Goal: Book appointment/travel/reservation

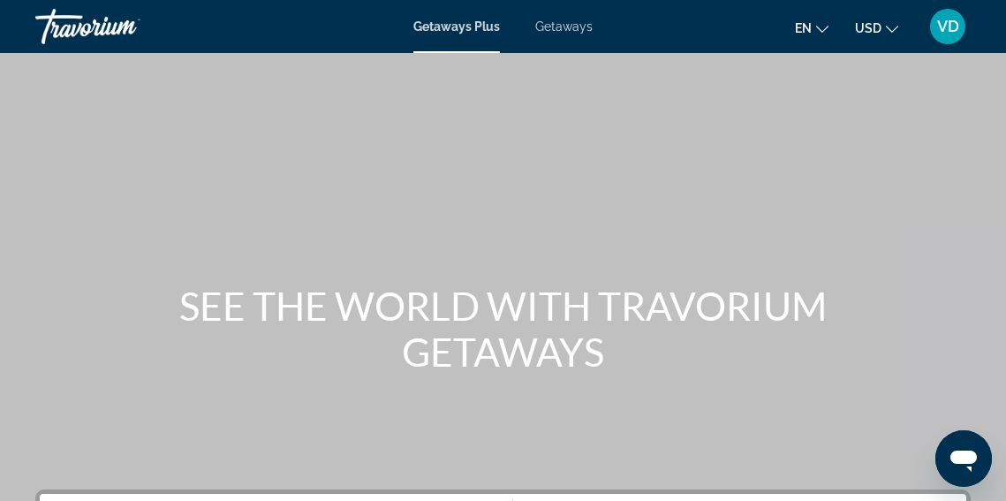
click at [562, 26] on span "Getaways" at bounding box center [563, 26] width 57 height 14
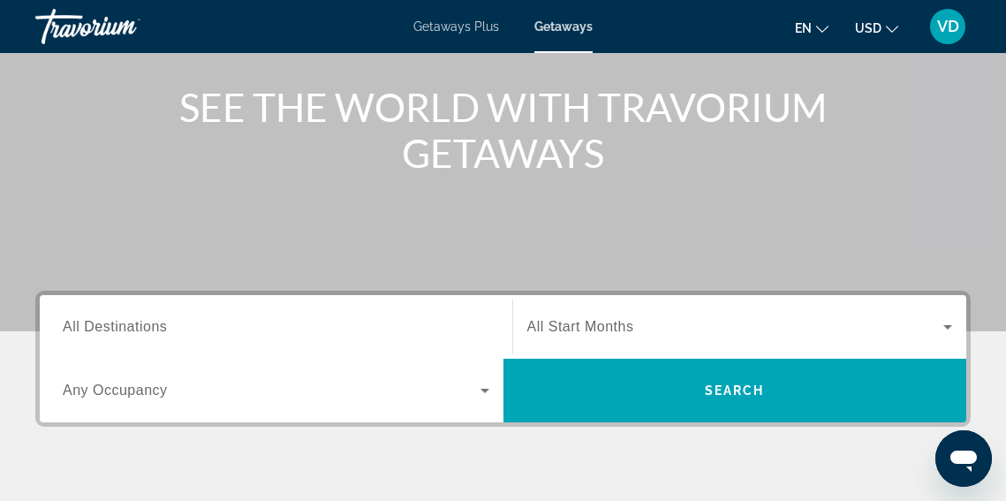
scroll to position [211, 0]
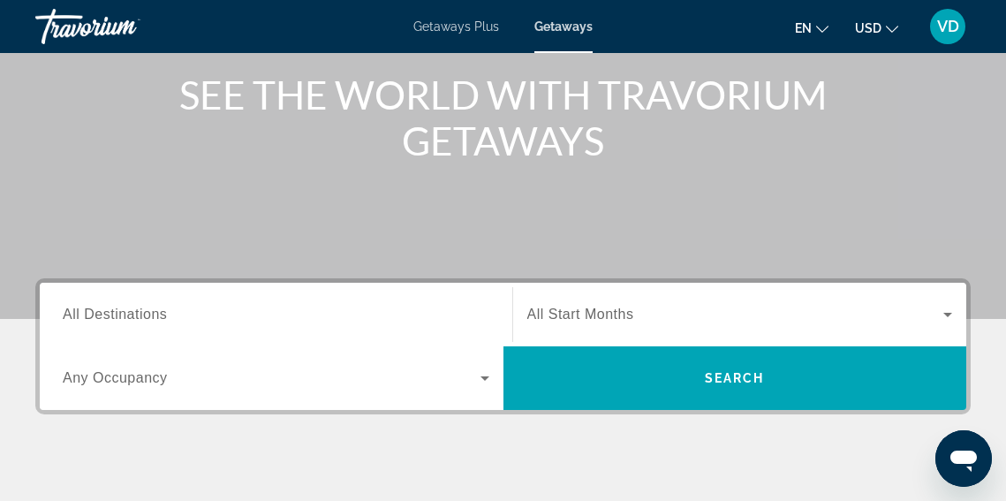
click at [70, 314] on span "All Destinations" at bounding box center [115, 313] width 104 height 15
click at [70, 314] on input "Destination All Destinations" at bounding box center [276, 315] width 427 height 21
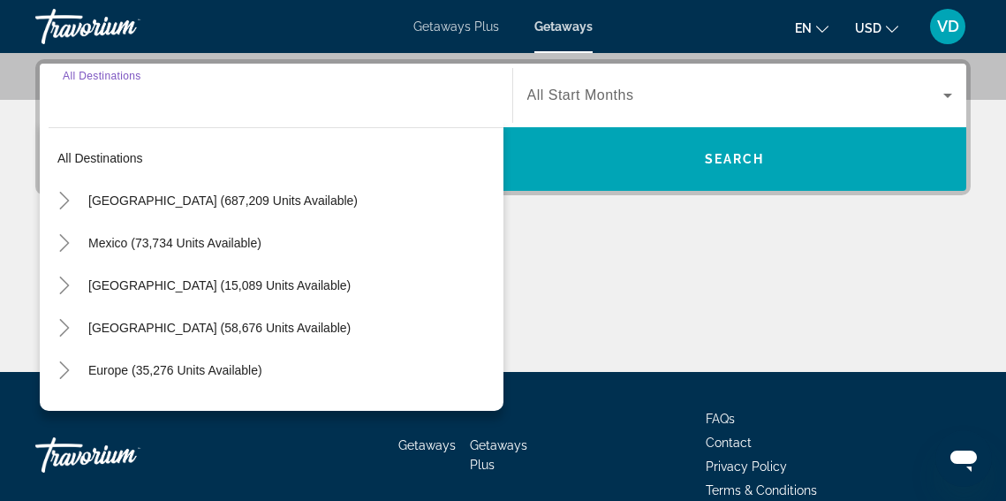
scroll to position [432, 0]
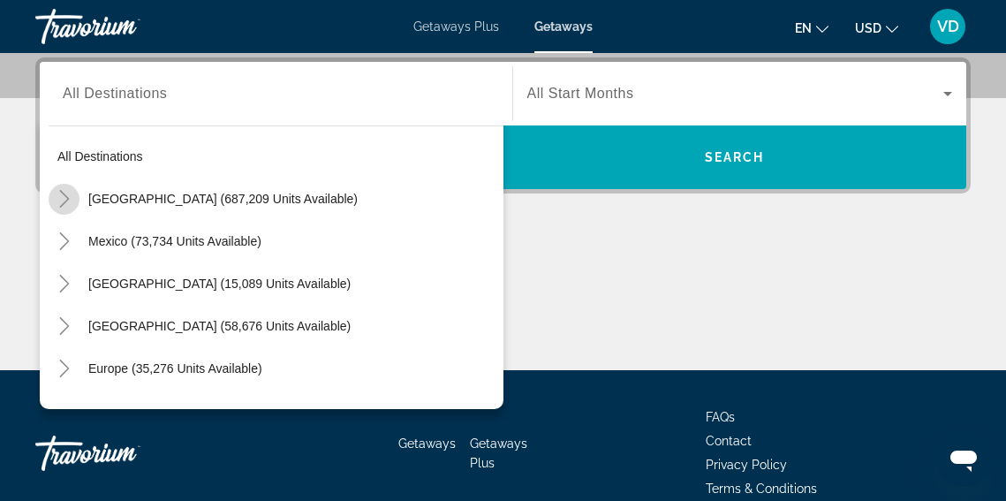
click at [65, 201] on icon "Toggle United States (687,209 units available)" at bounding box center [65, 199] width 18 height 18
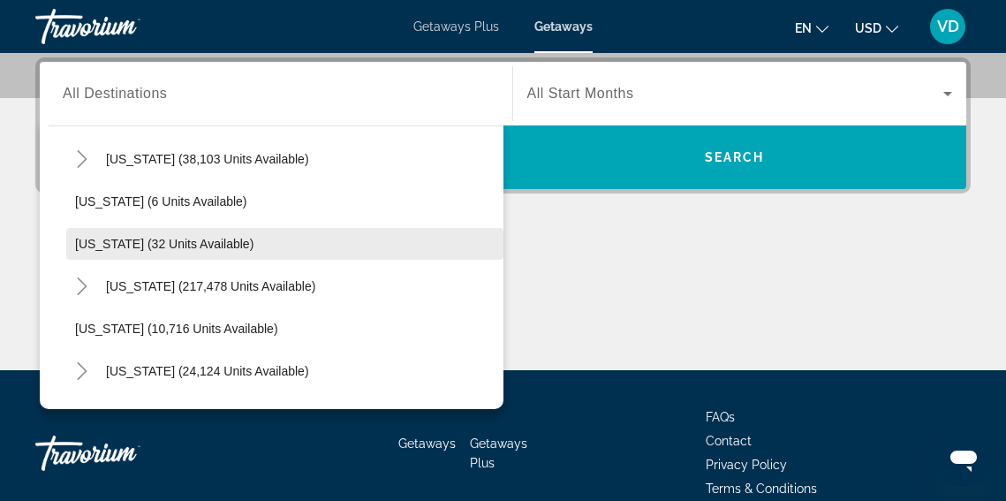
scroll to position [230, 0]
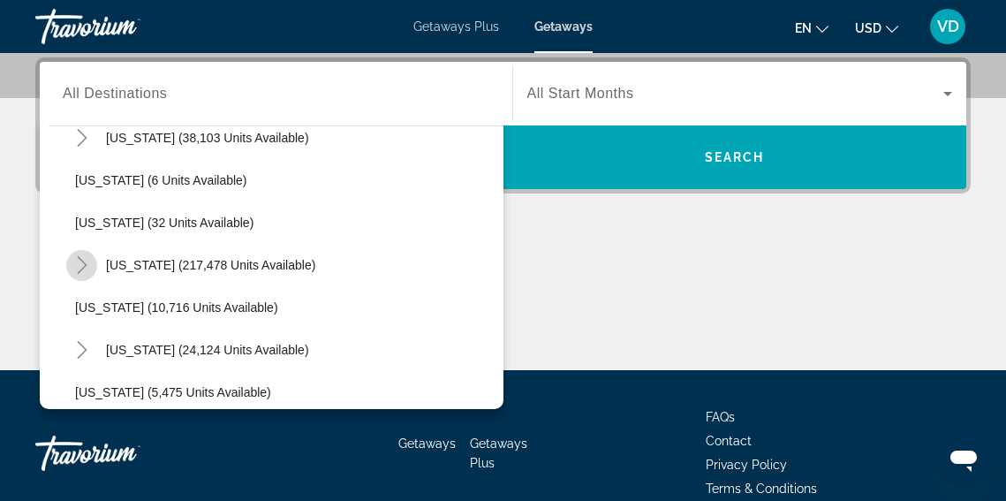
click at [83, 265] on icon "Toggle Florida (217,478 units available)" at bounding box center [82, 265] width 18 height 18
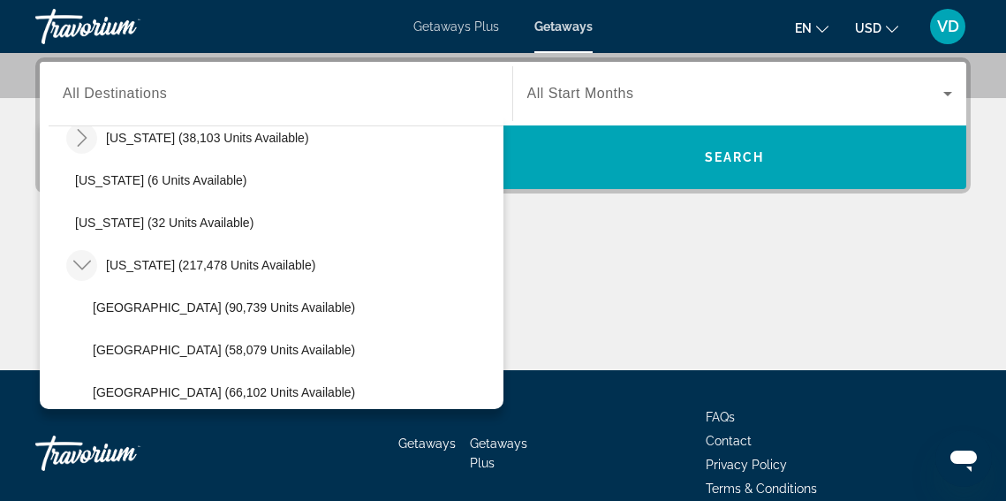
scroll to position [0, 0]
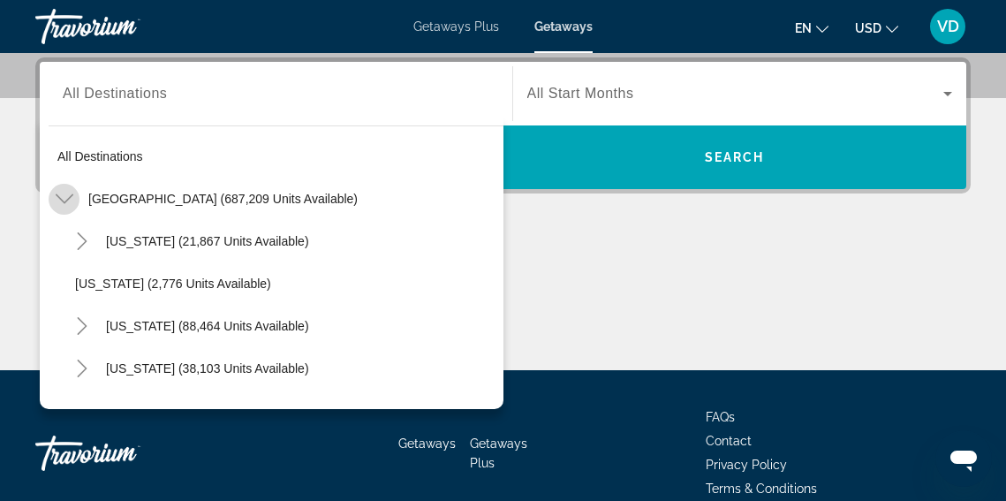
click at [64, 197] on icon "Toggle United States (687,209 units available)" at bounding box center [65, 199] width 18 height 18
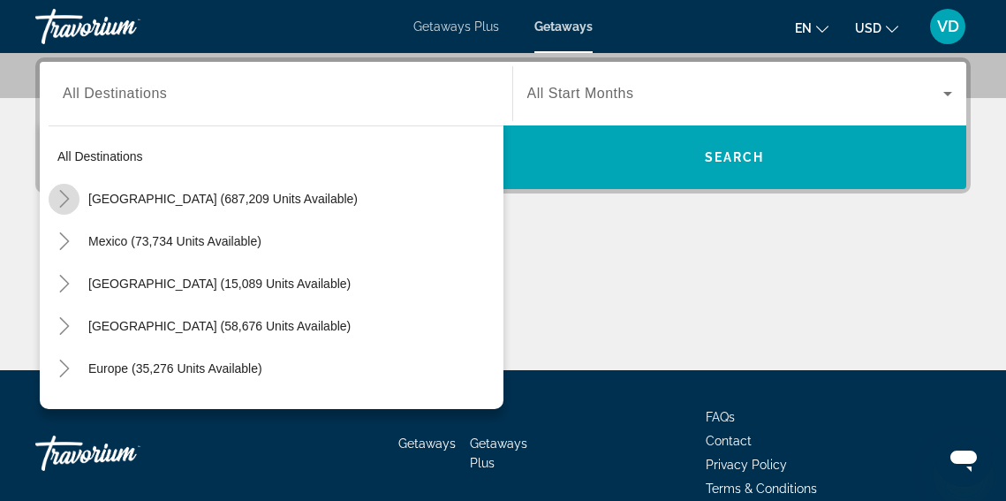
click at [66, 196] on icon "Toggle United States (687,209 units available)" at bounding box center [64, 199] width 10 height 18
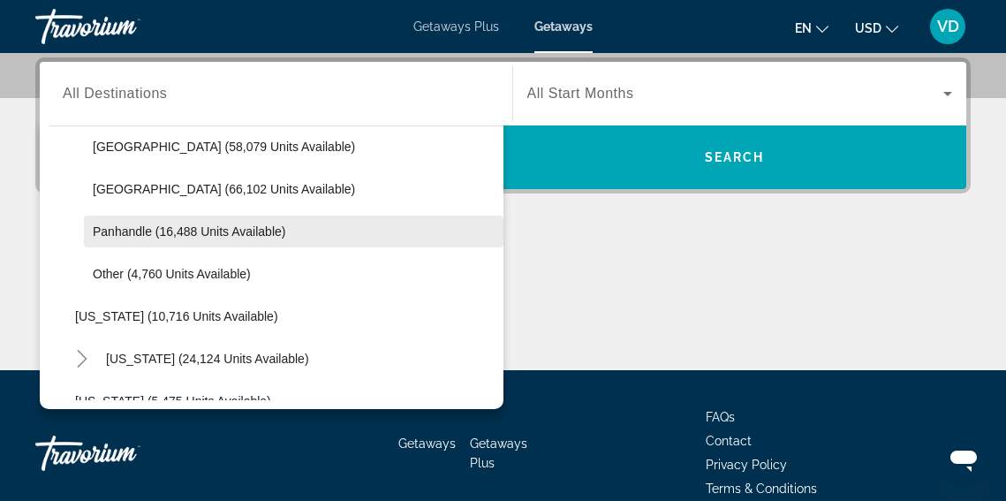
scroll to position [439, 0]
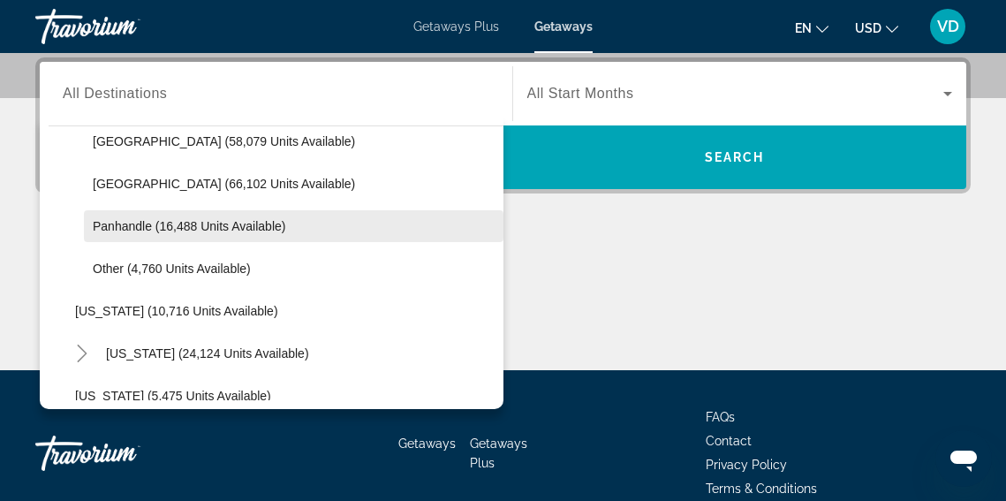
click at [126, 229] on span "Panhandle (16,488 units available)" at bounding box center [189, 226] width 193 height 14
type input "**********"
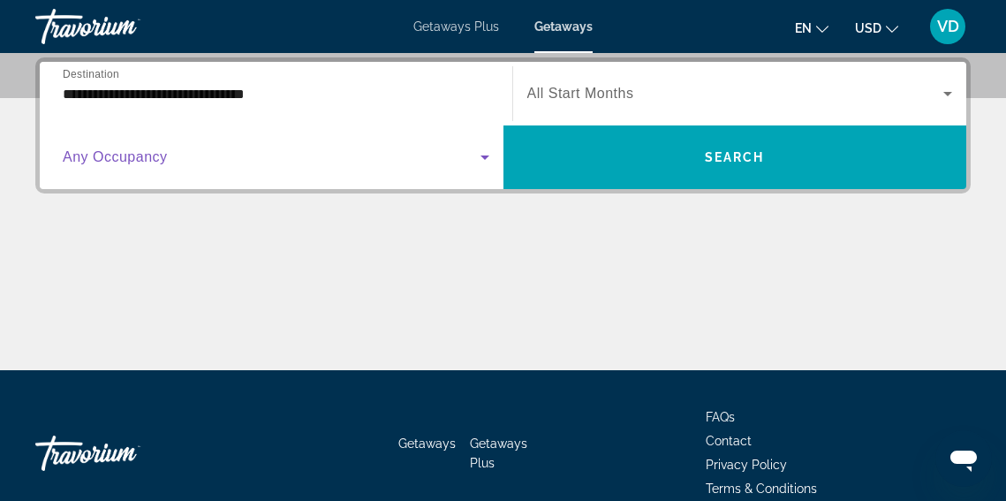
click at [485, 156] on icon "Search widget" at bounding box center [484, 157] width 9 height 4
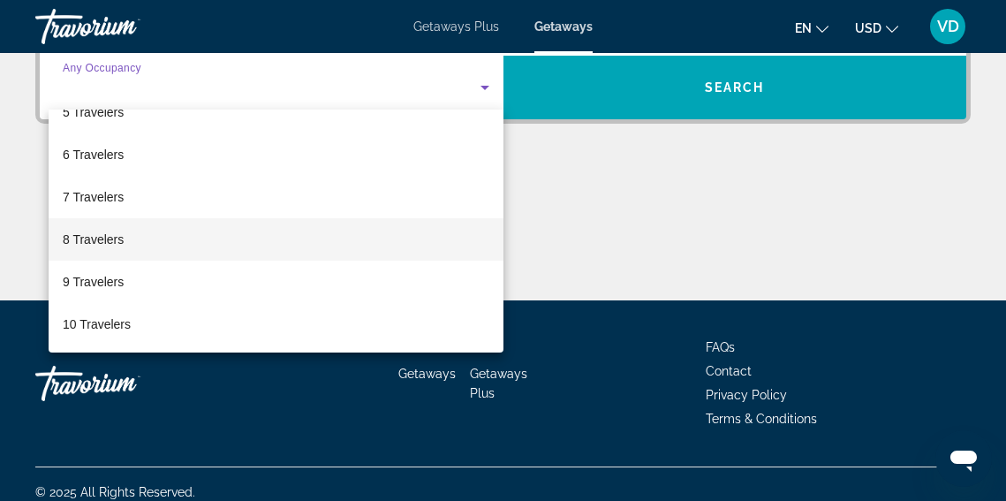
scroll to position [504, 0]
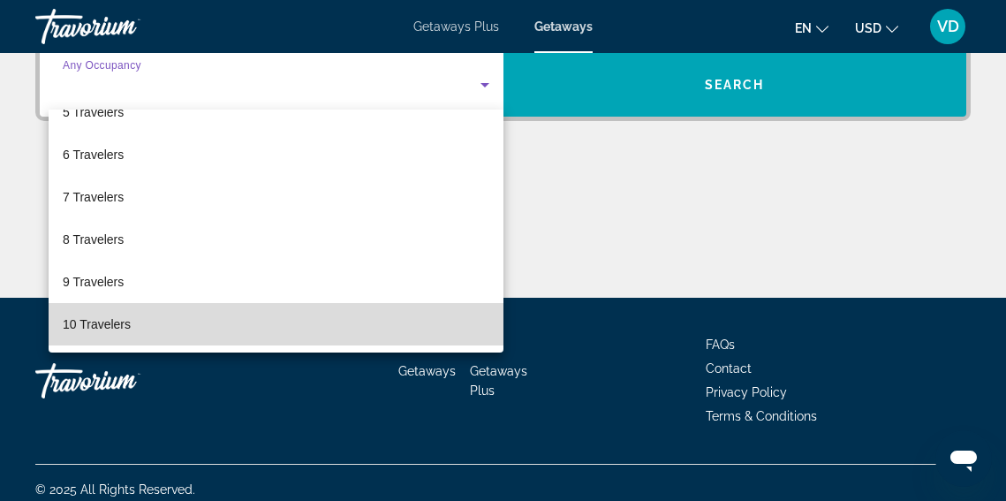
click at [293, 330] on mat-option "10 Travelers" at bounding box center [276, 324] width 455 height 42
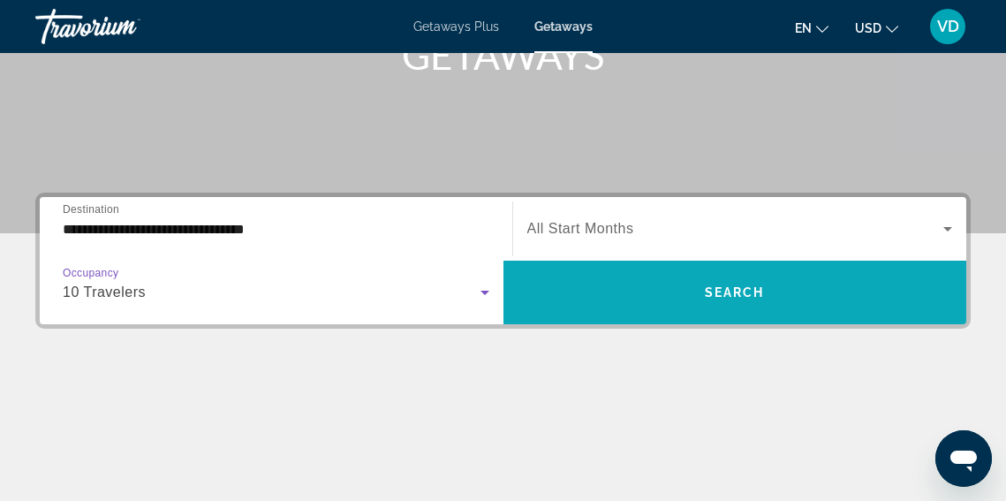
scroll to position [290, 0]
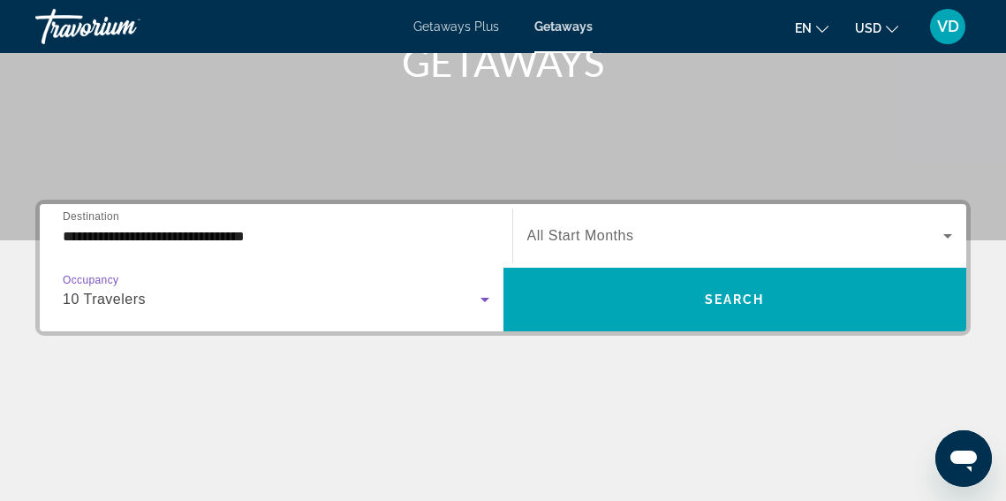
click at [484, 301] on icon "Search widget" at bounding box center [484, 300] width 9 height 4
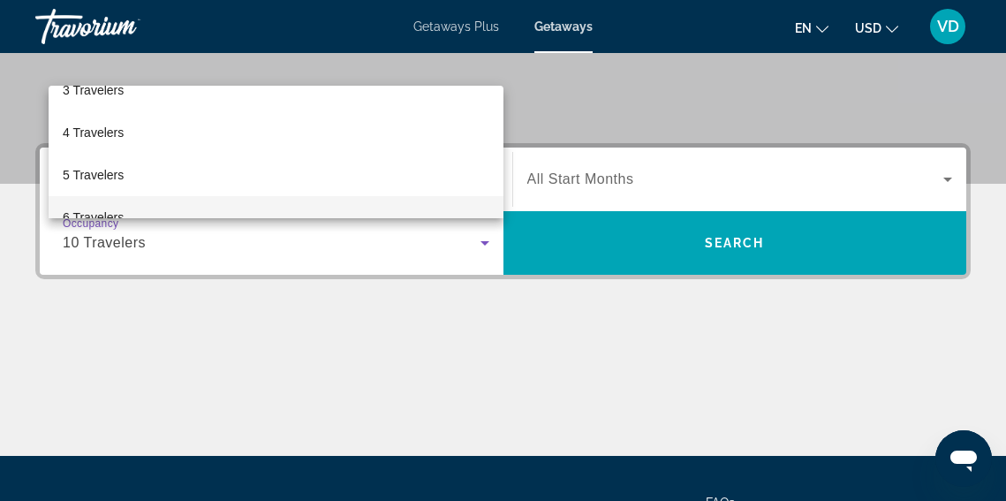
scroll to position [105, 0]
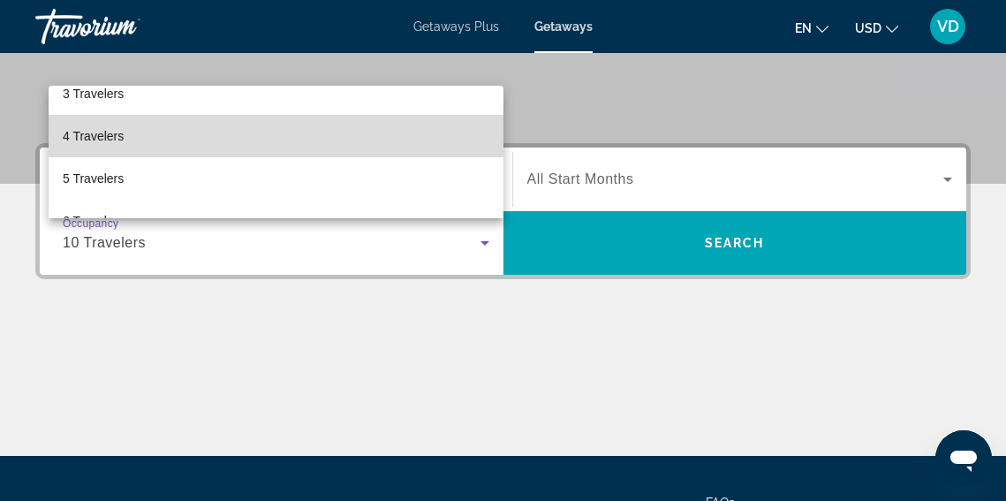
click at [363, 140] on mat-option "4 Travelers" at bounding box center [276, 136] width 455 height 42
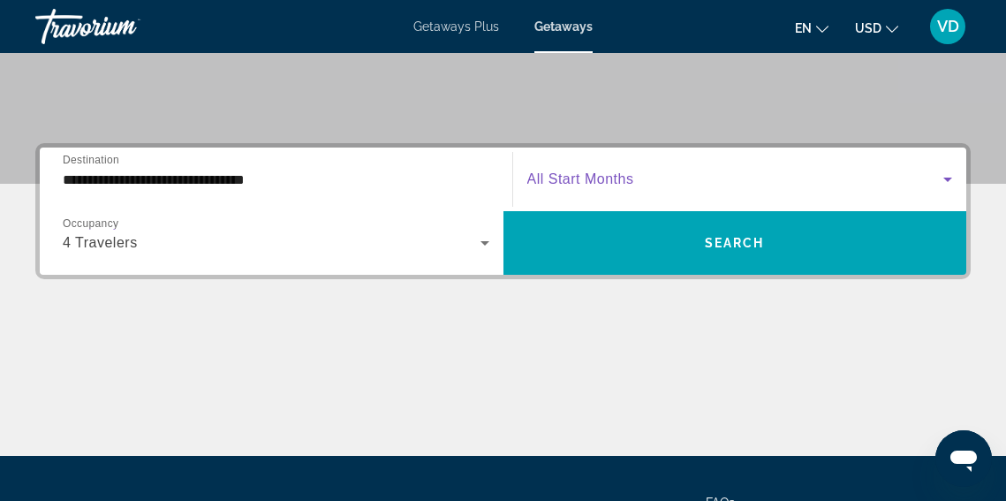
click at [948, 178] on icon "Search widget" at bounding box center [947, 180] width 9 height 4
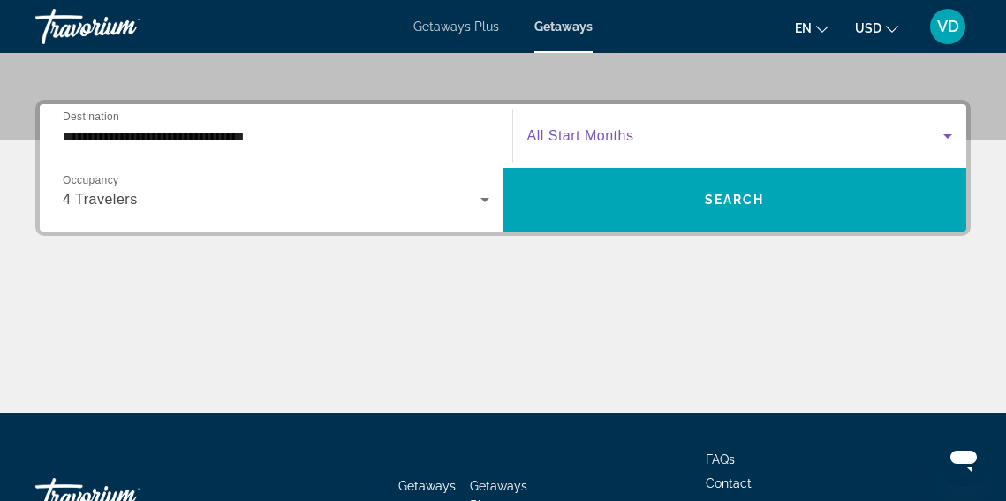
scroll to position [432, 0]
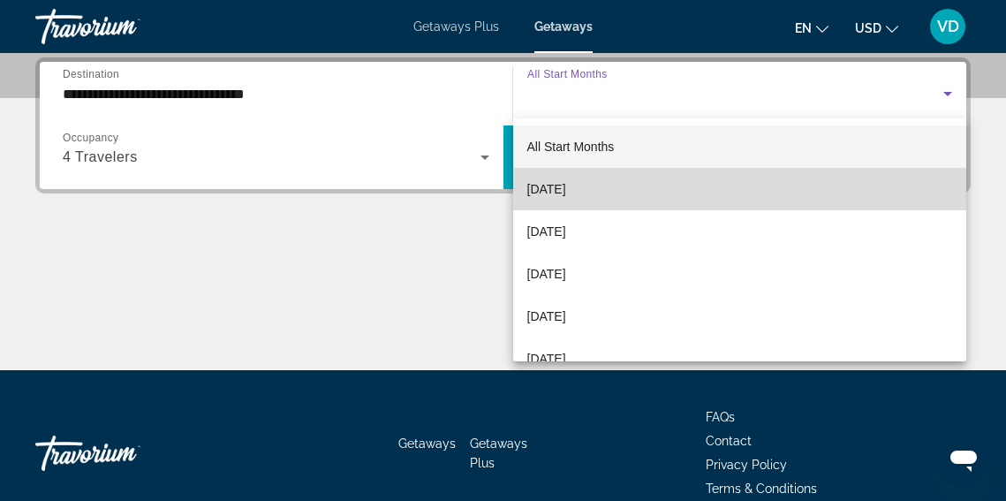
click at [857, 205] on mat-option "[DATE]" at bounding box center [740, 189] width 454 height 42
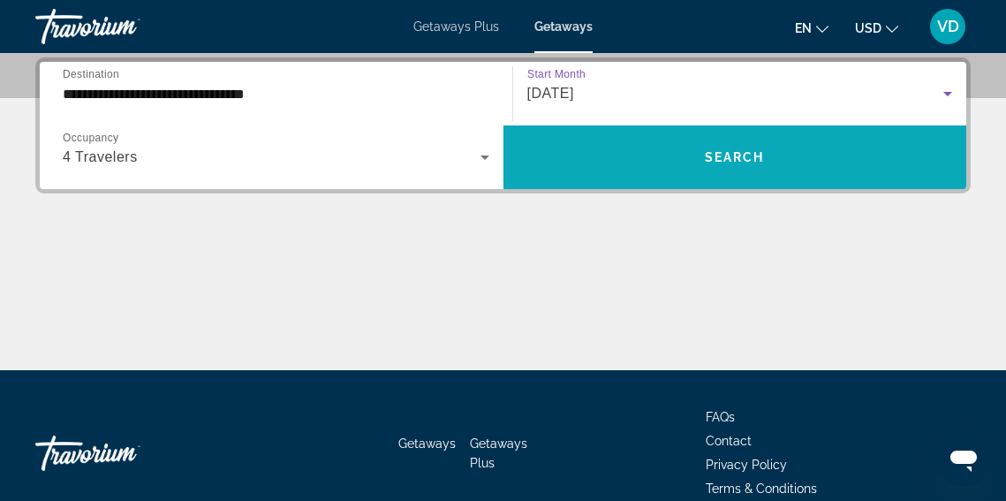
click at [767, 158] on span "Search widget" at bounding box center [735, 157] width 464 height 42
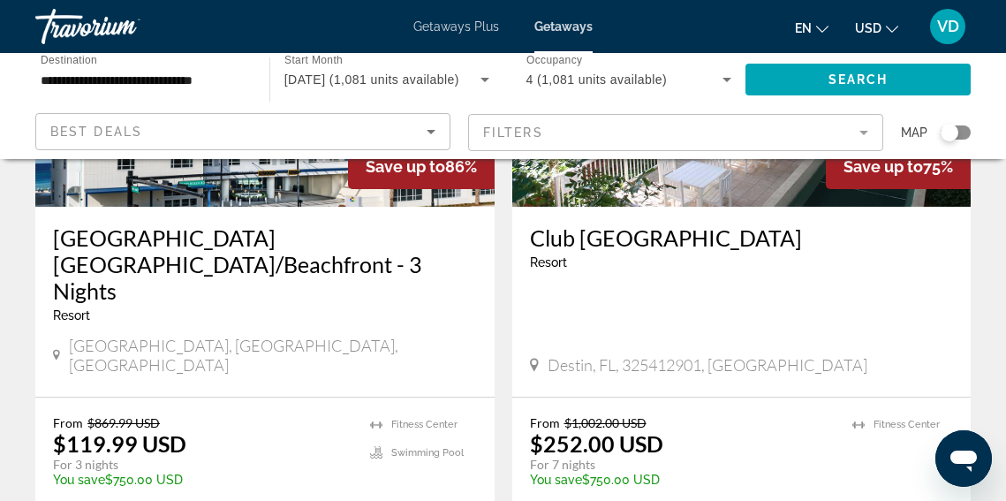
scroll to position [1576, 0]
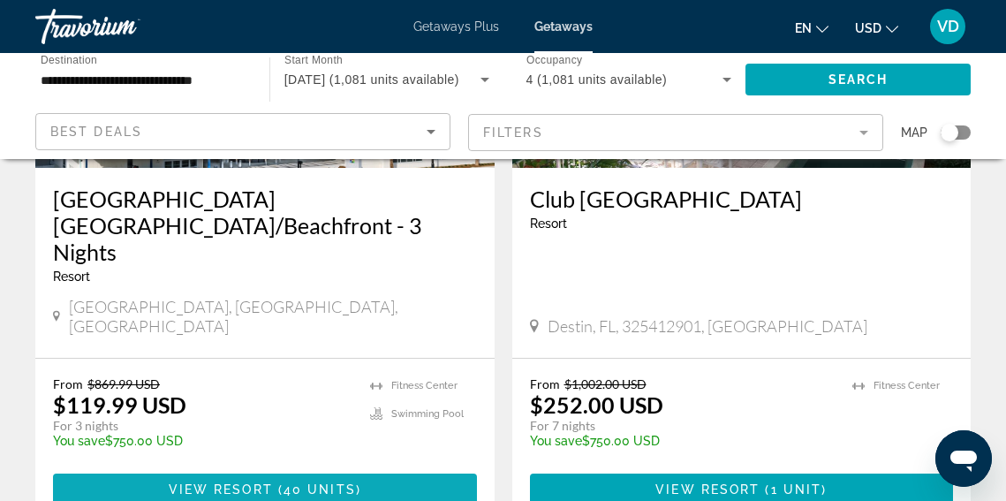
click at [306, 482] on span "40 units" at bounding box center [319, 489] width 72 height 14
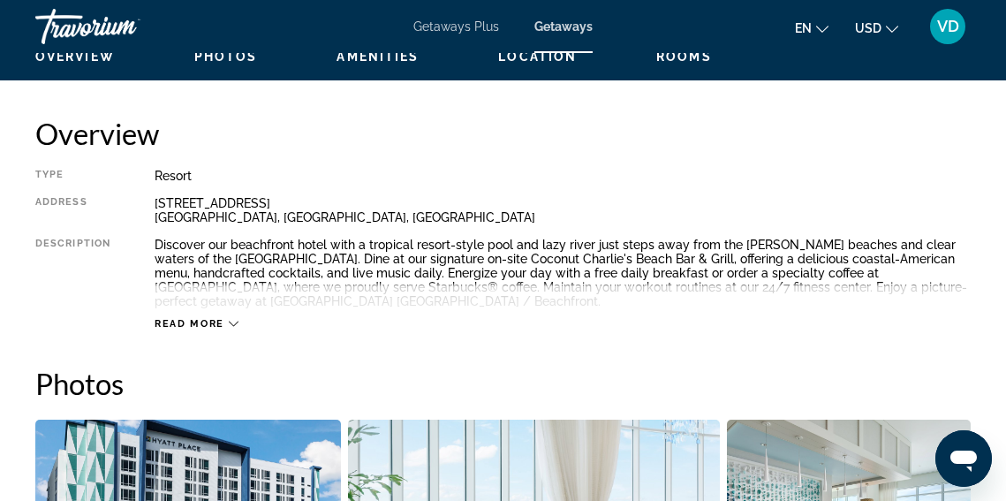
scroll to position [860, 0]
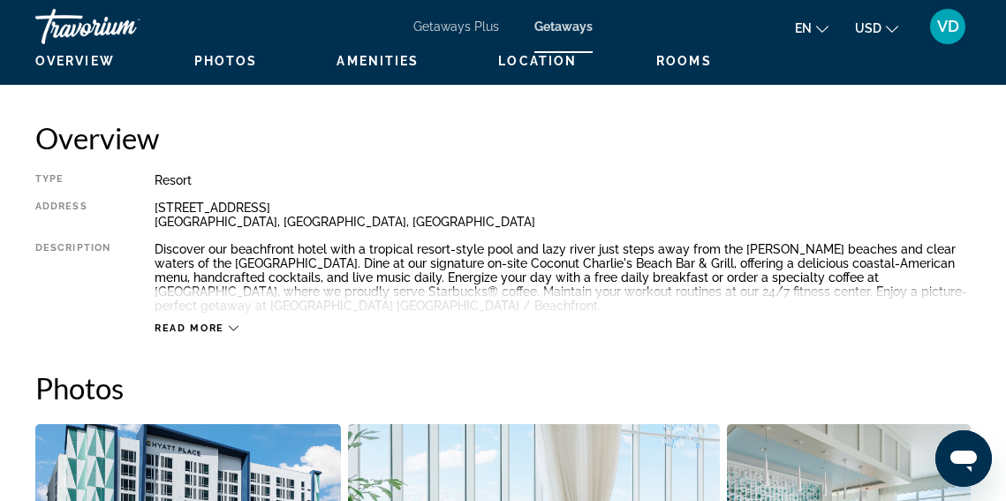
click at [217, 326] on span "Read more" at bounding box center [190, 327] width 70 height 11
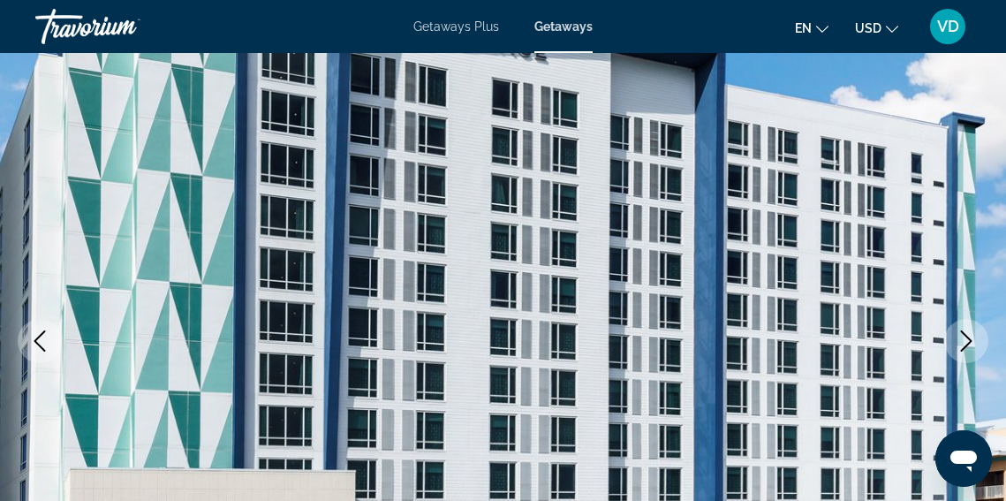
scroll to position [0, 0]
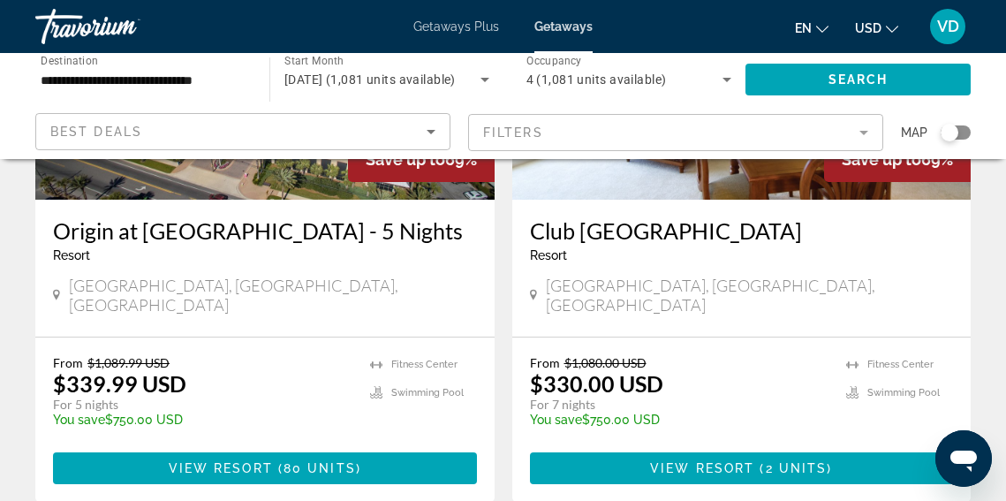
scroll to position [3663, 0]
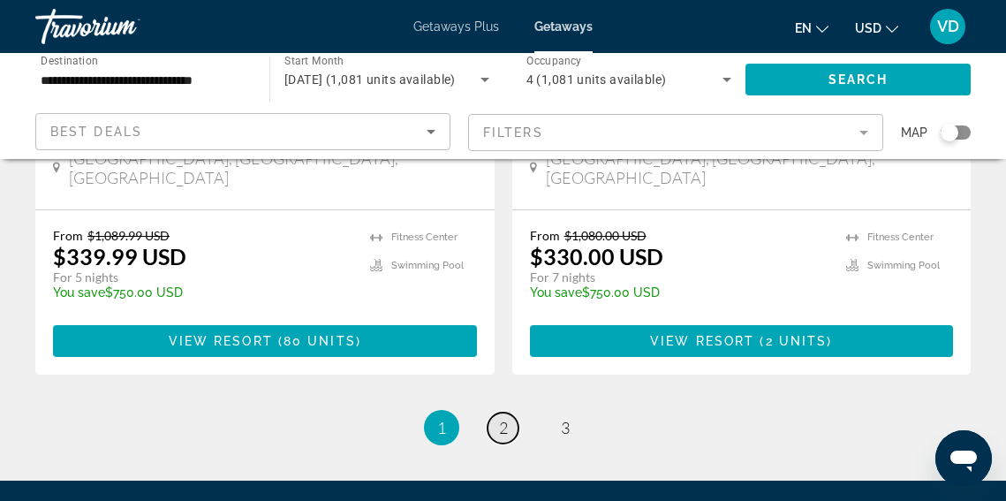
click at [501, 418] on span "2" at bounding box center [503, 427] width 9 height 19
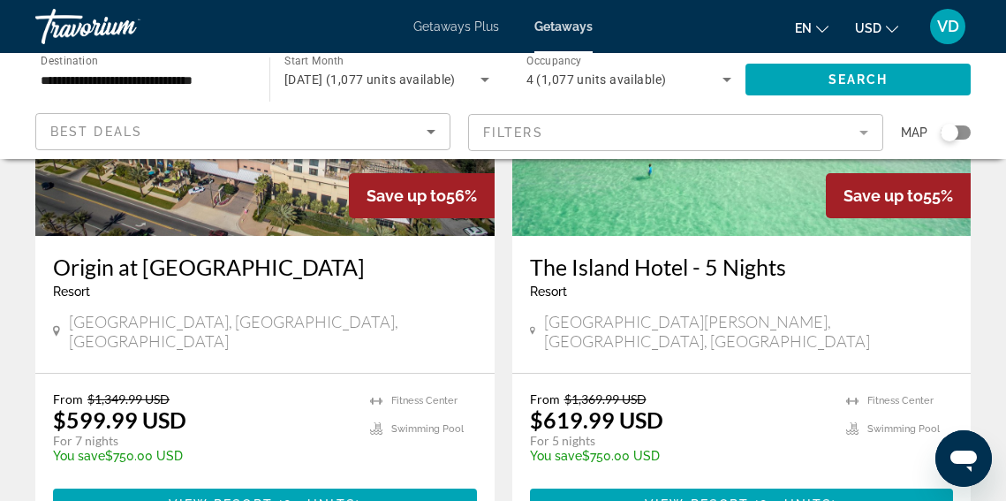
scroll to position [899, 0]
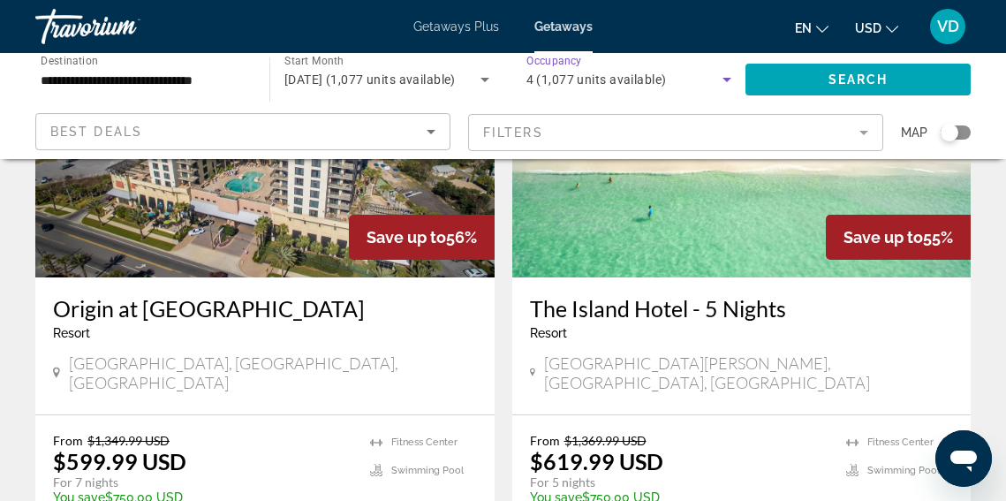
click at [728, 78] on icon "Search widget" at bounding box center [726, 80] width 9 height 4
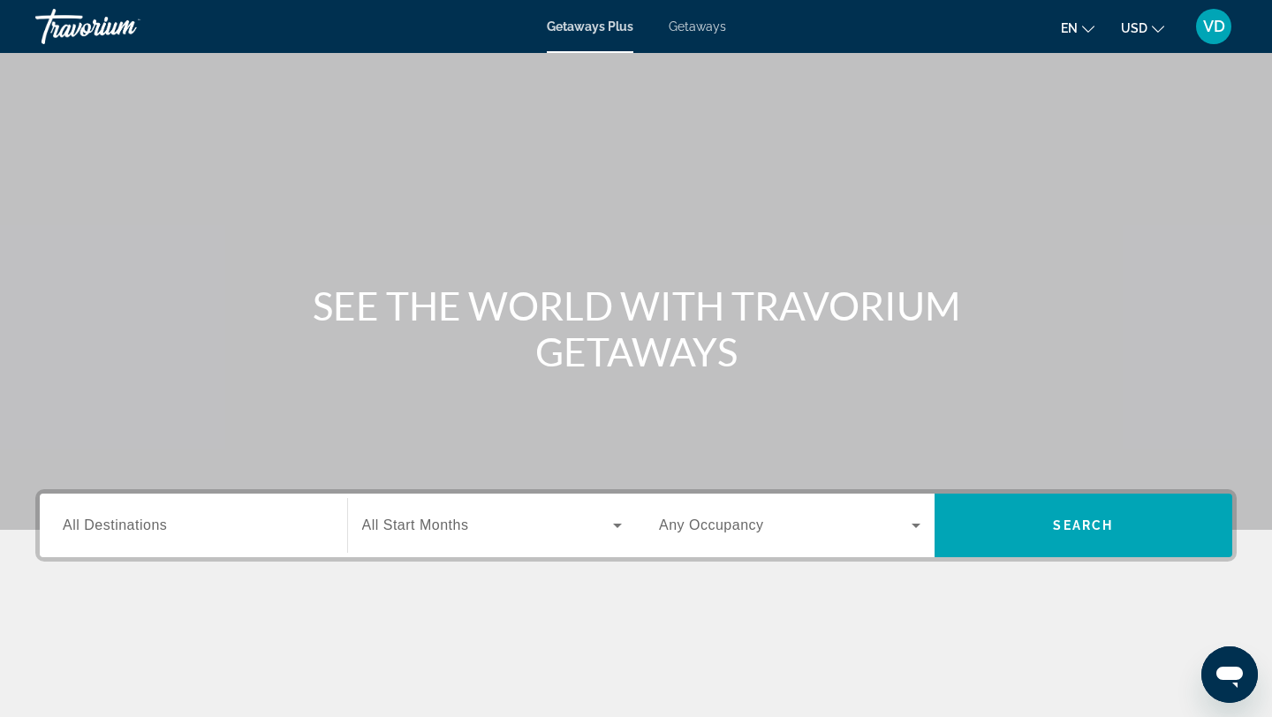
click at [688, 30] on span "Getaways" at bounding box center [697, 26] width 57 height 14
